Goal: Entertainment & Leisure: Consume media (video, audio)

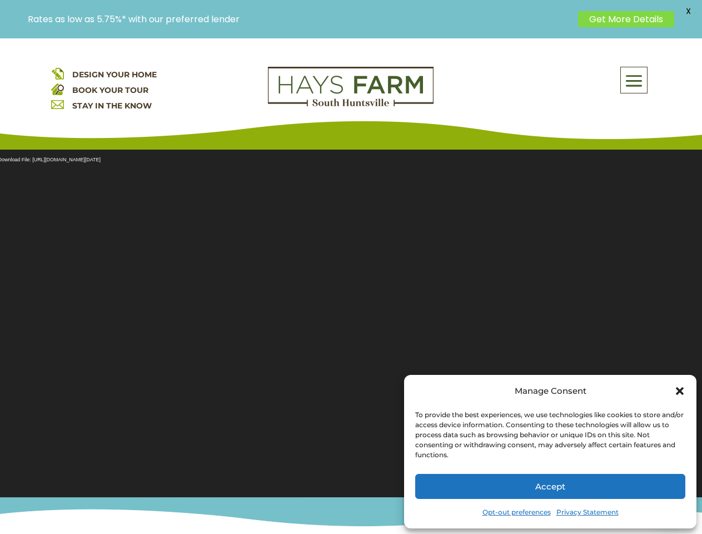
click at [351, 286] on section "Video Player Media error: Format(s) not supported or source(s) not found Downlo…" at bounding box center [351, 316] width 702 height 361
click at [635, 80] on span at bounding box center [634, 81] width 26 height 26
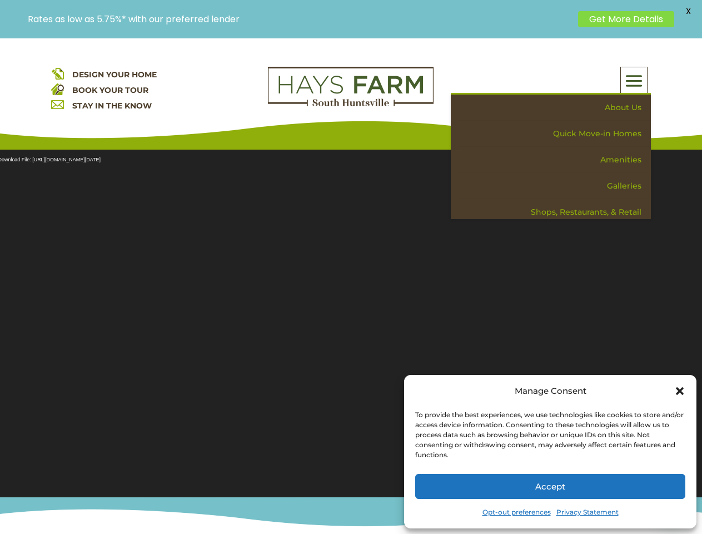
click at [351, 316] on section "Video Player Media error: Format(s) not supported or source(s) not found Downlo…" at bounding box center [351, 316] width 702 height 361
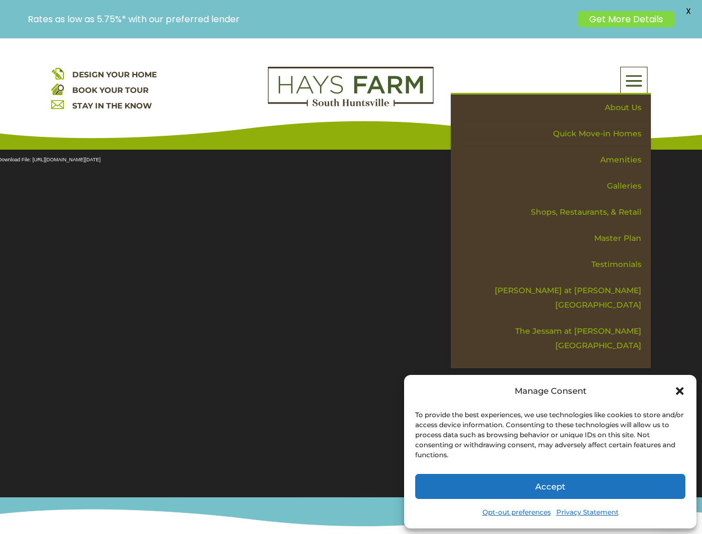
click at [688, 11] on span "X" at bounding box center [688, 11] width 17 height 17
